Goal: Transaction & Acquisition: Obtain resource

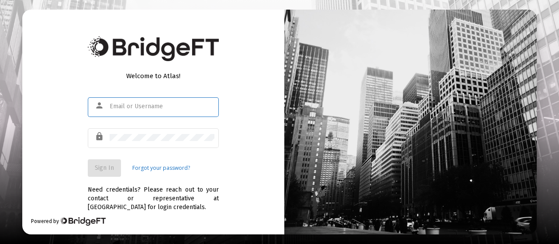
type input "[EMAIL_ADDRESS][DOMAIN_NAME]"
click at [231, 40] on div "Welcome to Atlas! person [EMAIL_ADDRESS][DOMAIN_NAME] lock Sign In Forgot your …" at bounding box center [153, 122] width 262 height 224
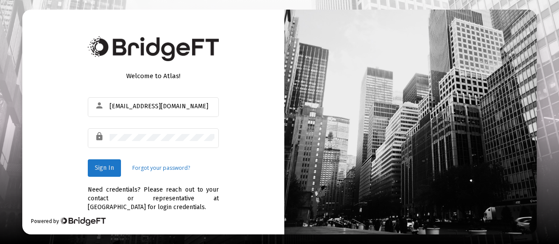
click at [107, 168] on span "Sign In" at bounding box center [104, 167] width 19 height 7
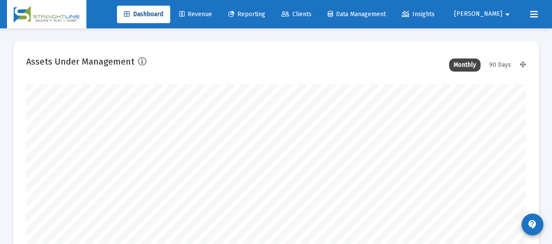
scroll to position [175, 268]
type input "[DATE]"
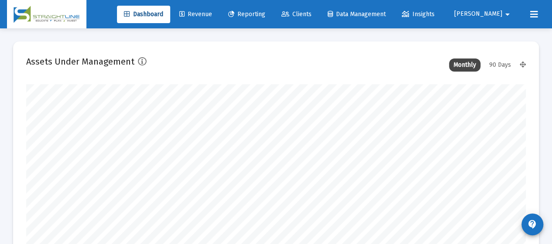
click at [266, 14] on span "Reporting" at bounding box center [246, 13] width 37 height 7
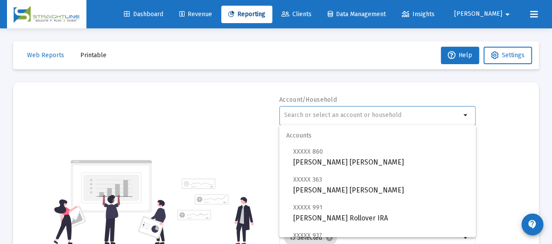
click at [434, 116] on input "text" at bounding box center [372, 115] width 177 height 7
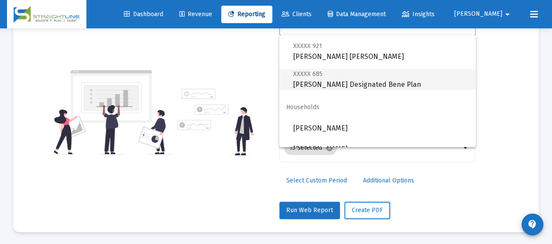
scroll to position [28, 0]
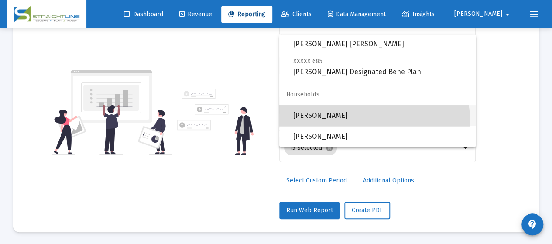
click at [359, 121] on span "[PERSON_NAME]" at bounding box center [381, 115] width 176 height 21
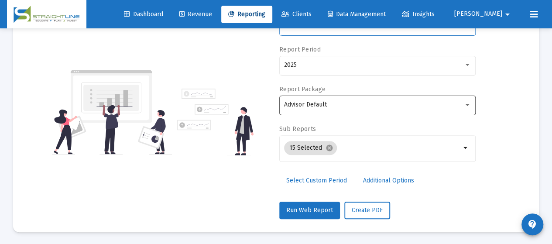
click at [351, 108] on div "Advisor Default" at bounding box center [377, 104] width 187 height 21
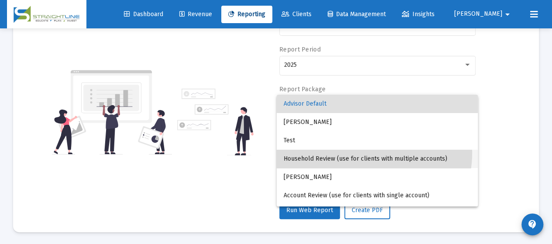
click at [361, 153] on span "Household Review (use for clients with multiple accounts)" at bounding box center [377, 159] width 187 height 18
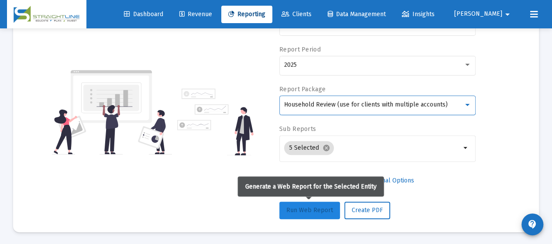
click at [309, 215] on button "Run Web Report" at bounding box center [310, 210] width 61 height 17
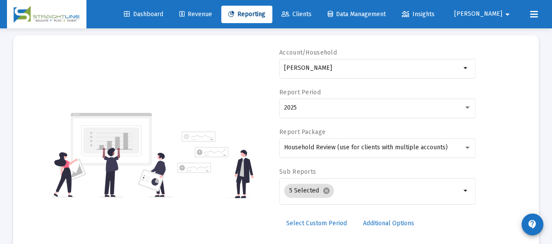
scroll to position [46, 0]
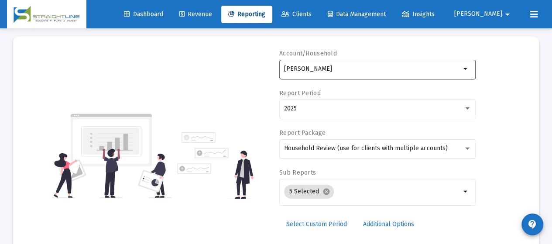
click at [439, 68] on input "[PERSON_NAME]" at bounding box center [372, 69] width 177 height 7
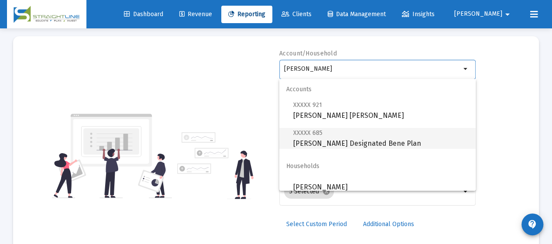
scroll to position [28, 0]
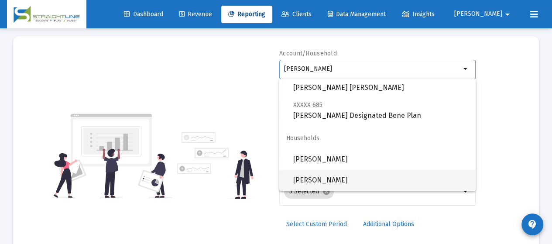
click at [352, 173] on span "Hooper, Cathy Household" at bounding box center [381, 180] width 176 height 21
type input "Hooper, Cathy Household"
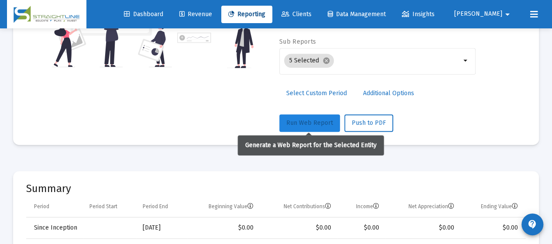
click at [314, 123] on span "Run Web Report" at bounding box center [310, 122] width 47 height 7
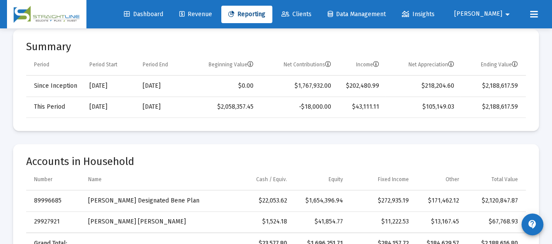
scroll to position [221, 0]
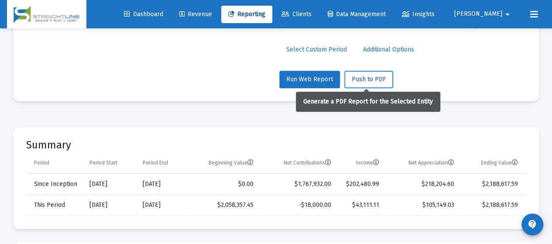
click at [360, 77] on span "Push to PDF" at bounding box center [369, 79] width 34 height 7
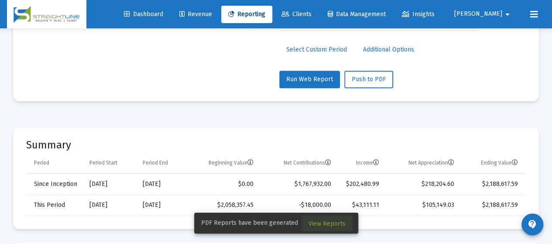
click at [326, 224] on span "View Reports" at bounding box center [327, 223] width 37 height 7
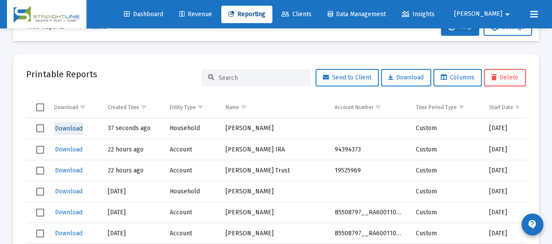
click at [62, 126] on span "Download" at bounding box center [69, 128] width 28 height 7
click at [497, 18] on button "Jason arrow_drop_down" at bounding box center [483, 13] width 79 height 17
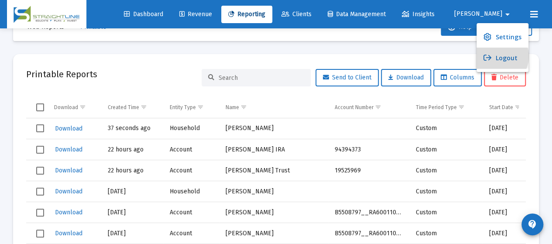
click at [498, 56] on button "Logout" at bounding box center [503, 58] width 52 height 21
